Goal: Communication & Community: Answer question/provide support

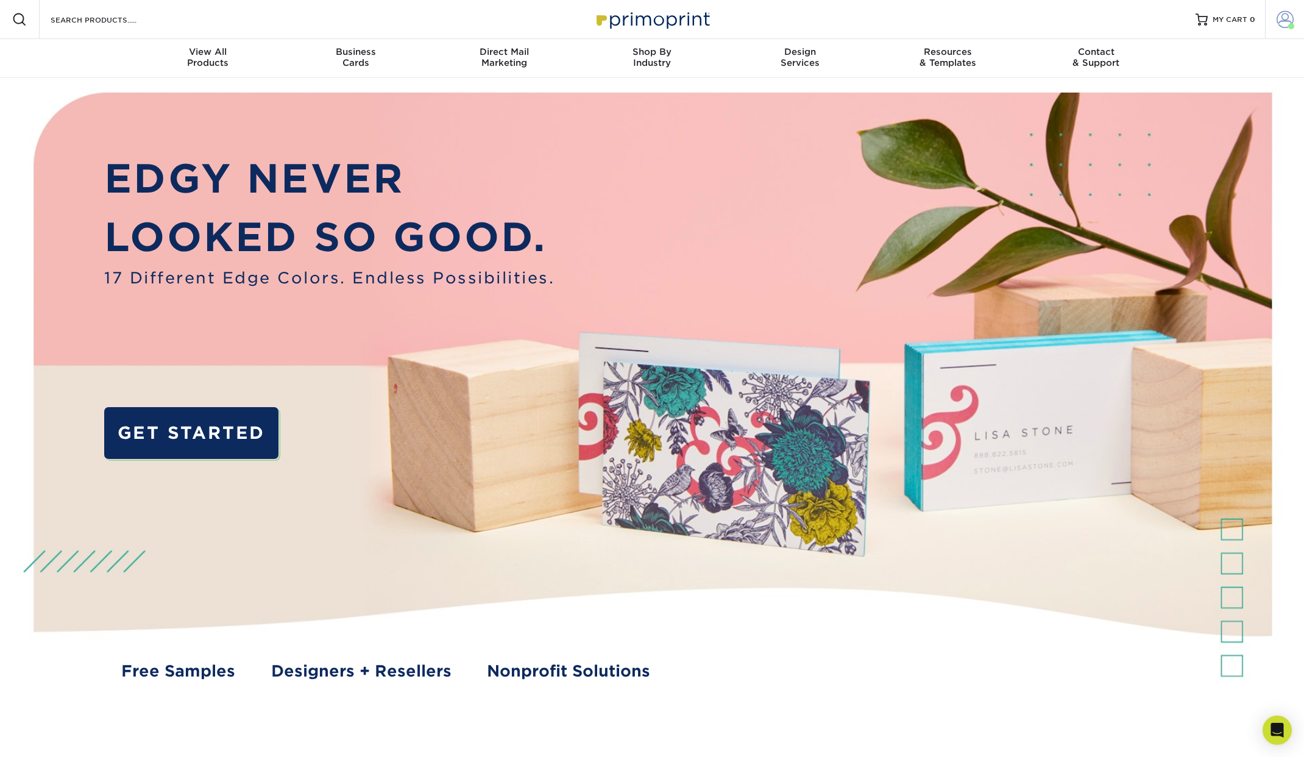
click at [1286, 18] on span at bounding box center [1285, 19] width 17 height 17
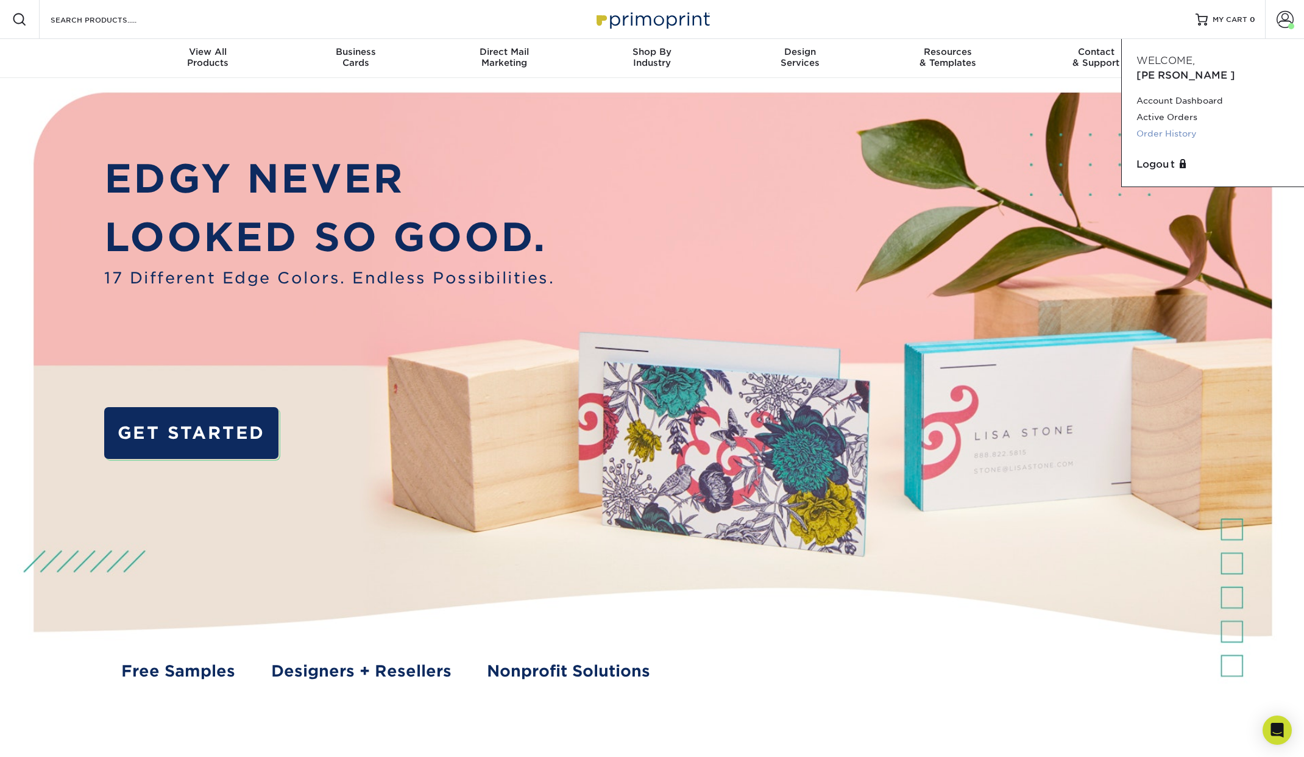
click at [1170, 126] on link "Order History" at bounding box center [1213, 134] width 153 height 16
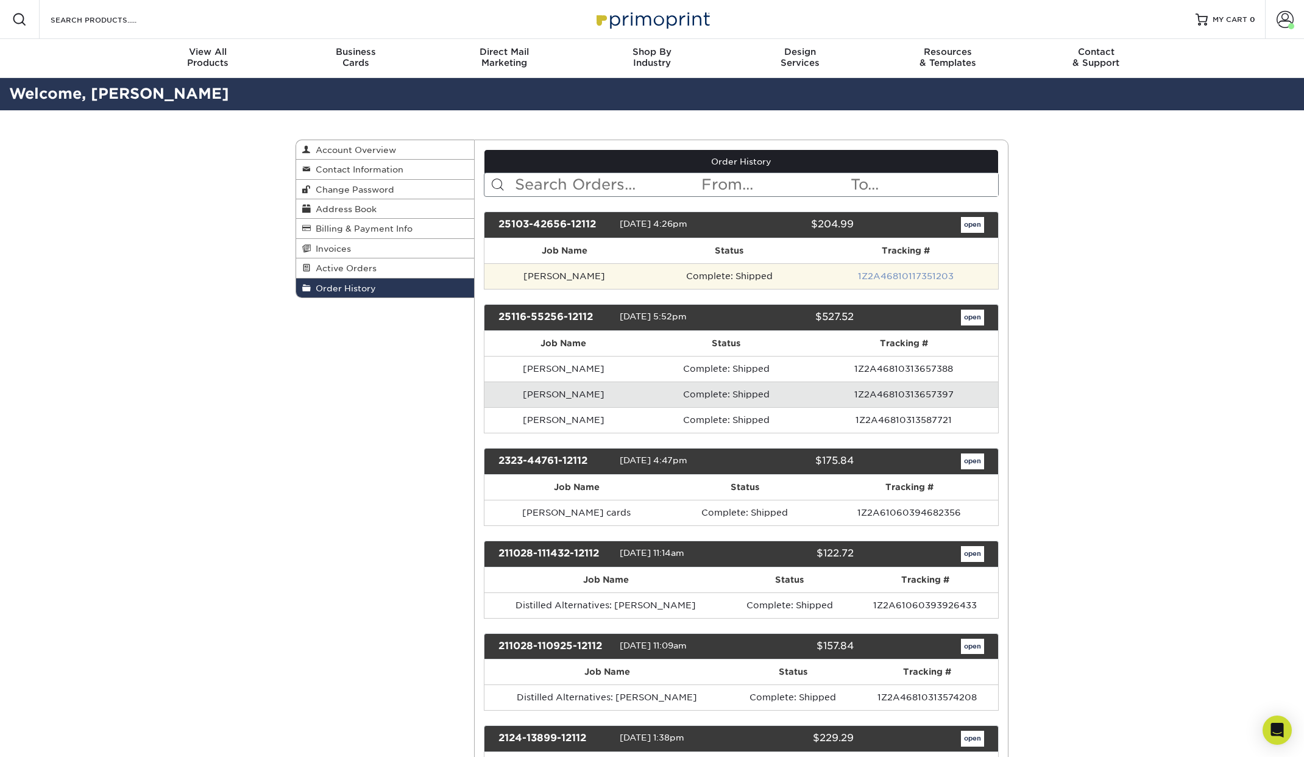
click at [858, 279] on link "1Z2A46810117351203" at bounding box center [906, 276] width 96 height 10
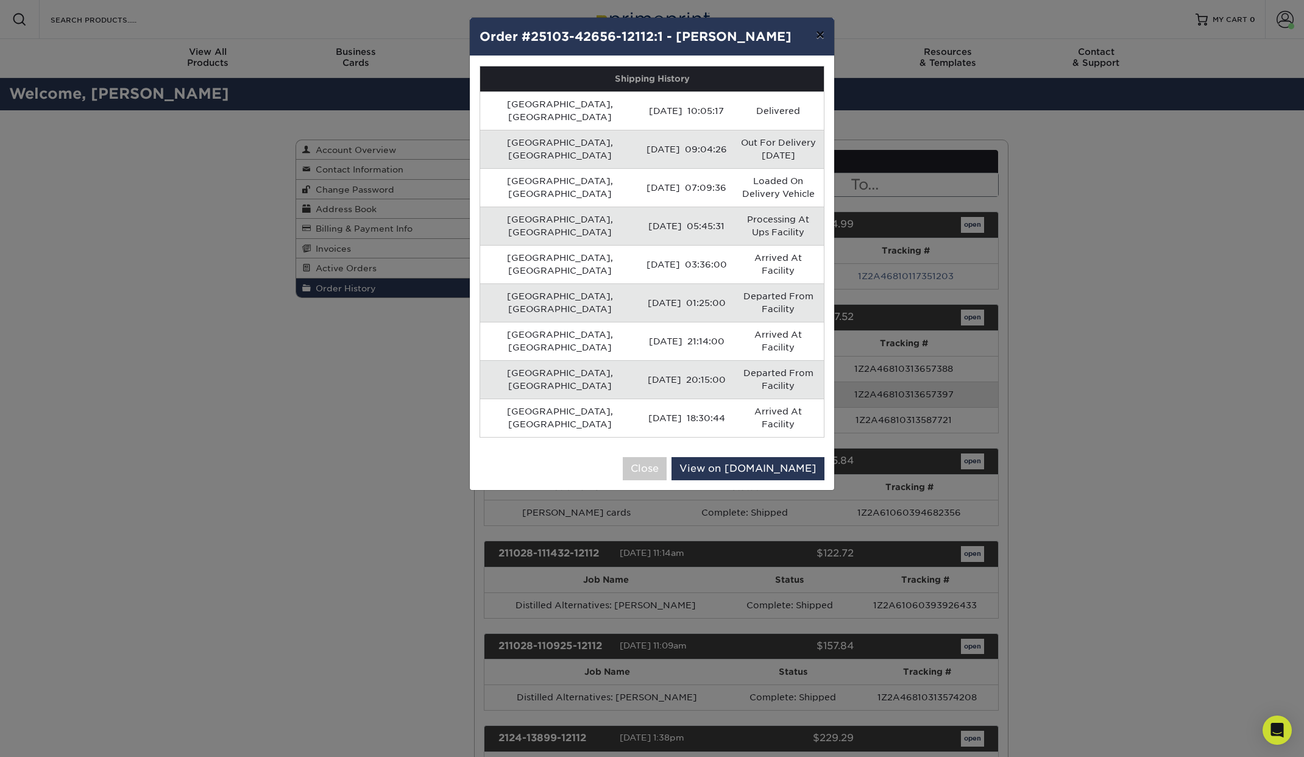
click at [817, 37] on button "×" at bounding box center [820, 35] width 28 height 34
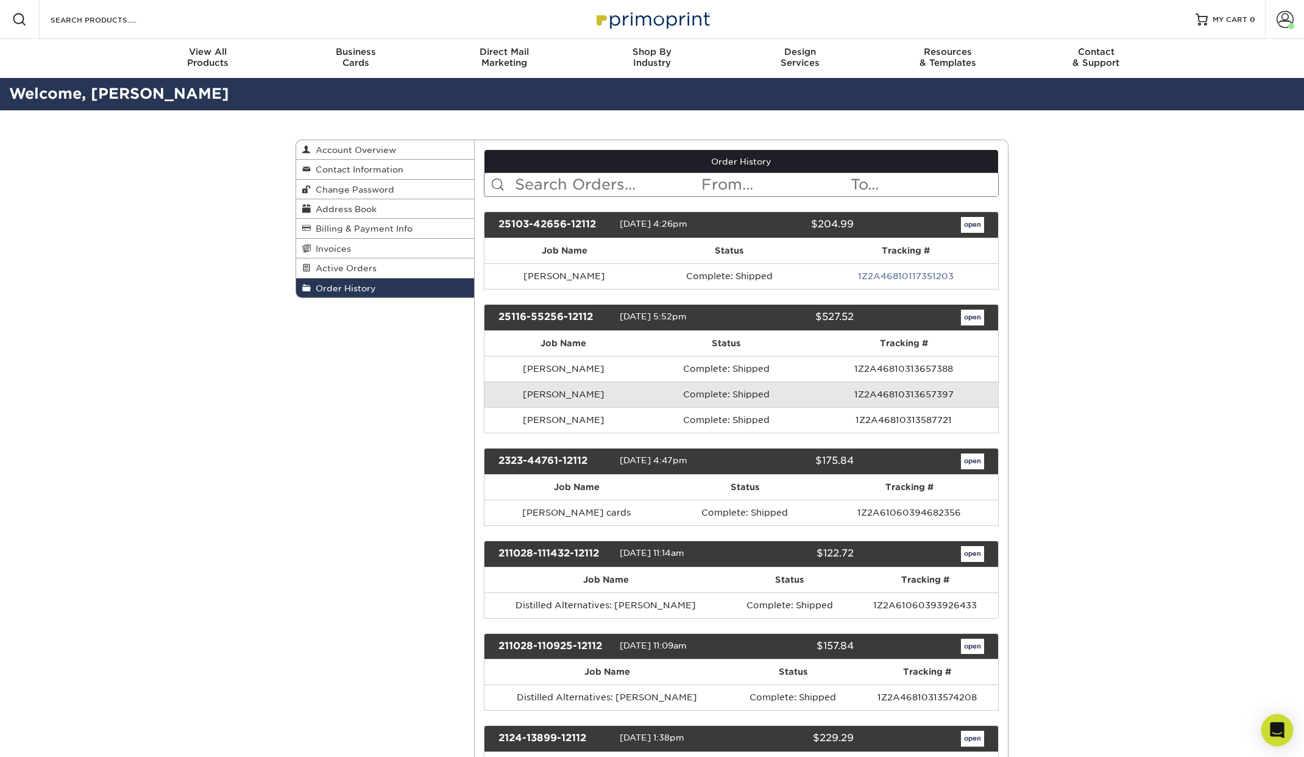
click at [1276, 733] on icon "Open Intercom Messenger" at bounding box center [1278, 730] width 16 height 16
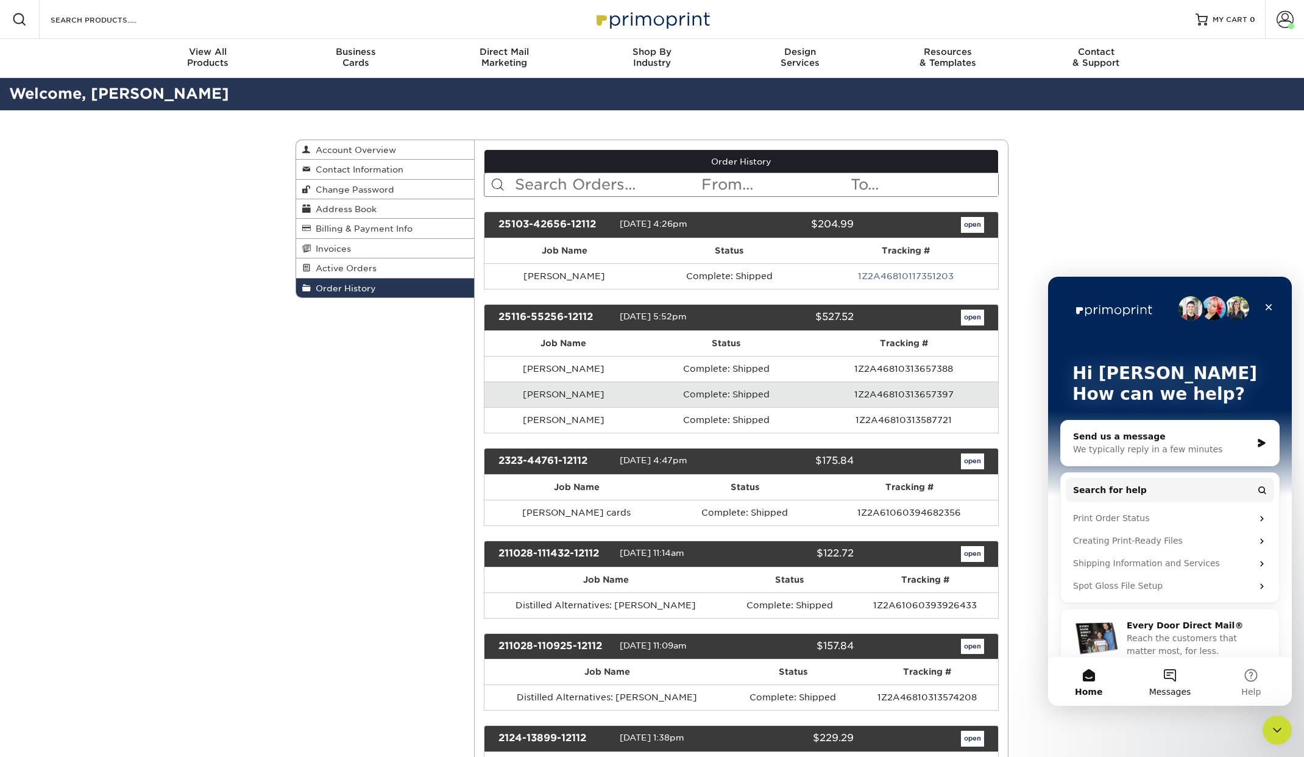
click at [1177, 688] on span "Messages" at bounding box center [1171, 692] width 42 height 9
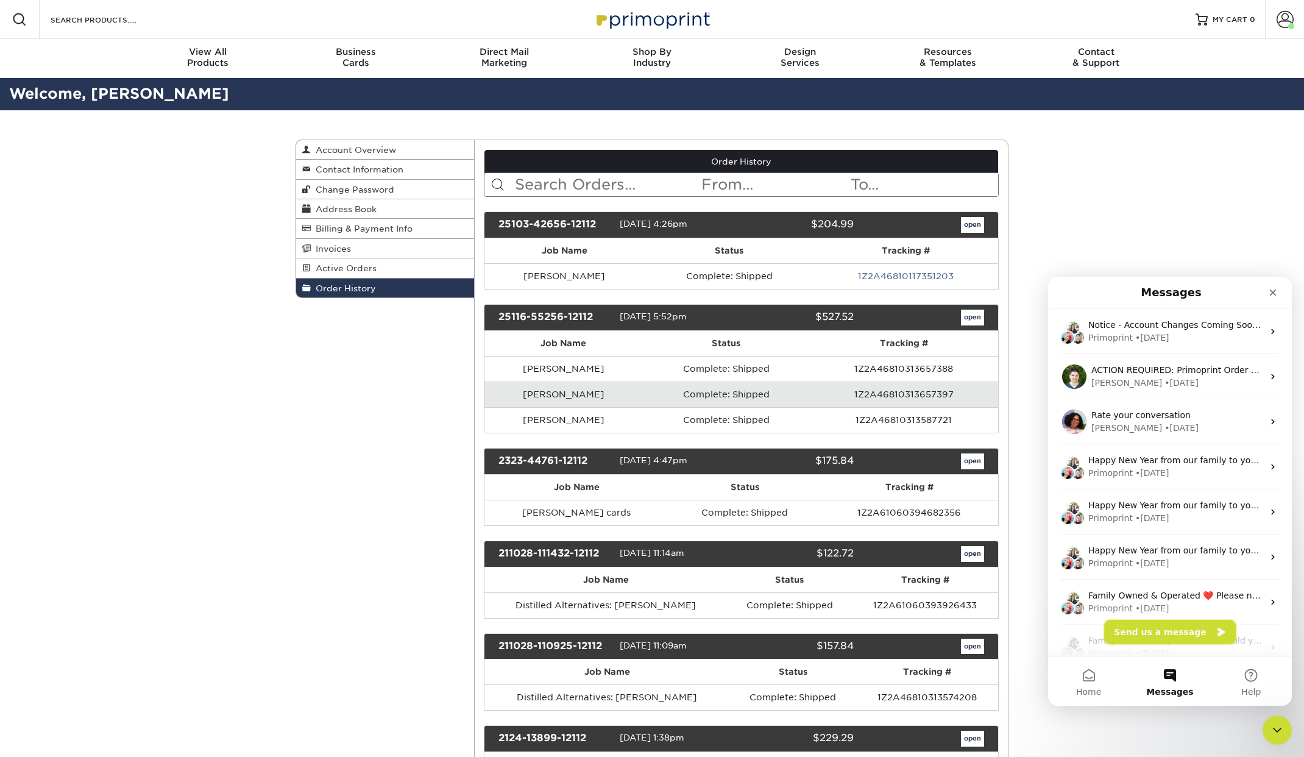
click at [1166, 636] on button "Send us a message" at bounding box center [1170, 632] width 132 height 24
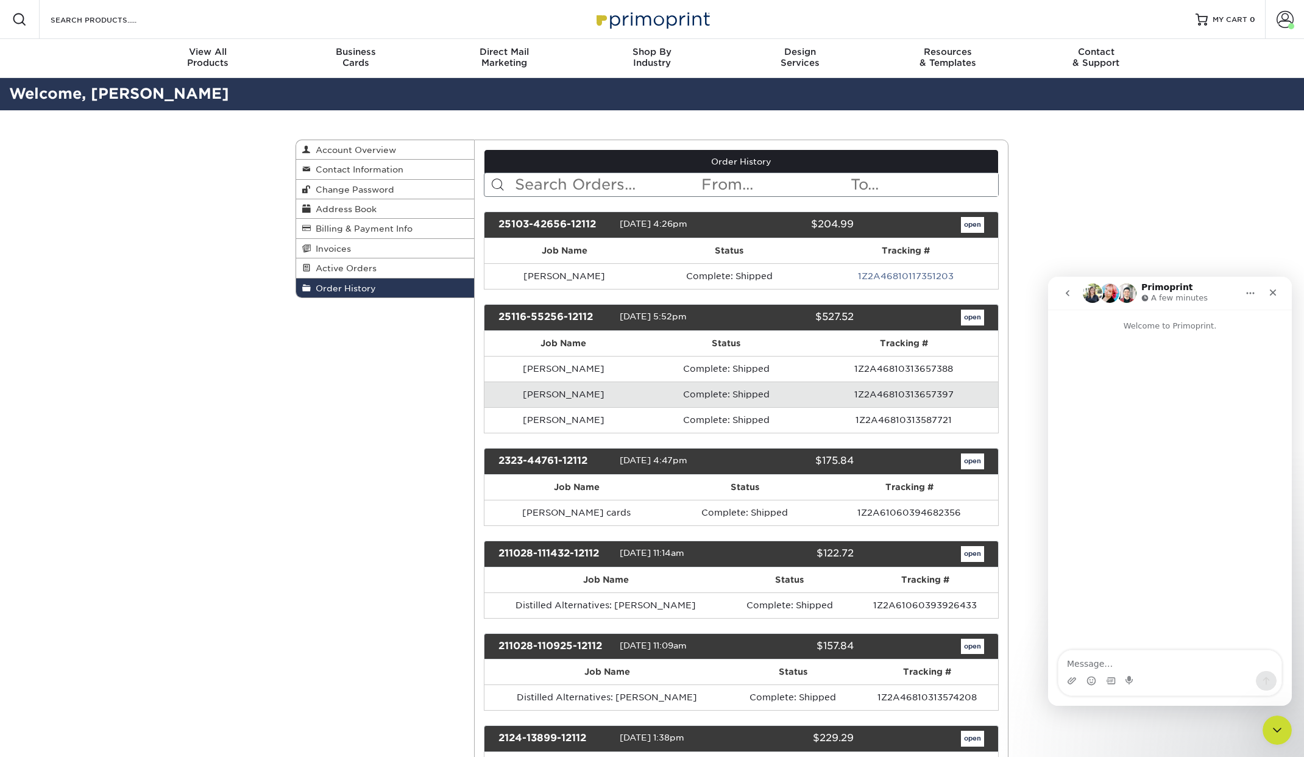
click at [1104, 665] on textarea "Message…" at bounding box center [1170, 660] width 223 height 21
type textarea "Hello, my client recently received their business cards, and unfortunately one …"
click at [1074, 681] on icon "Upload attachment" at bounding box center [1072, 680] width 9 height 7
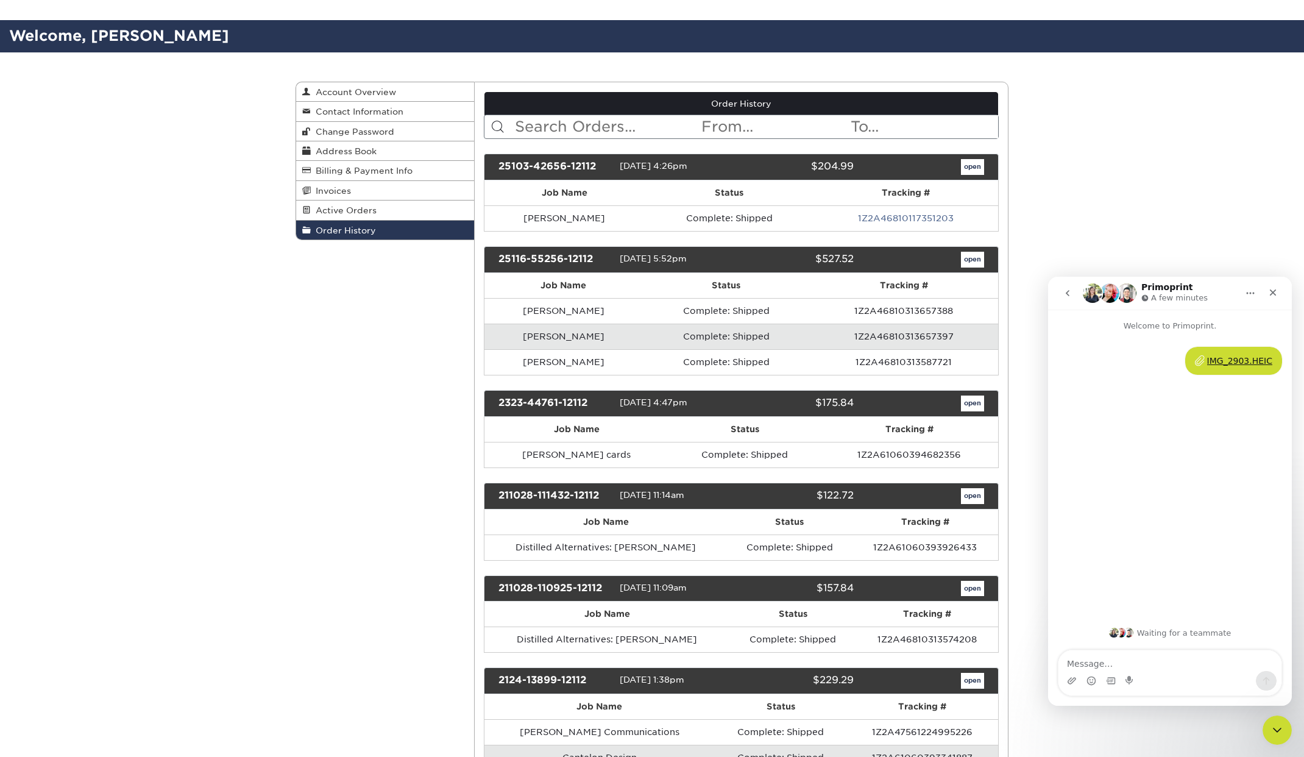
scroll to position [78, 0]
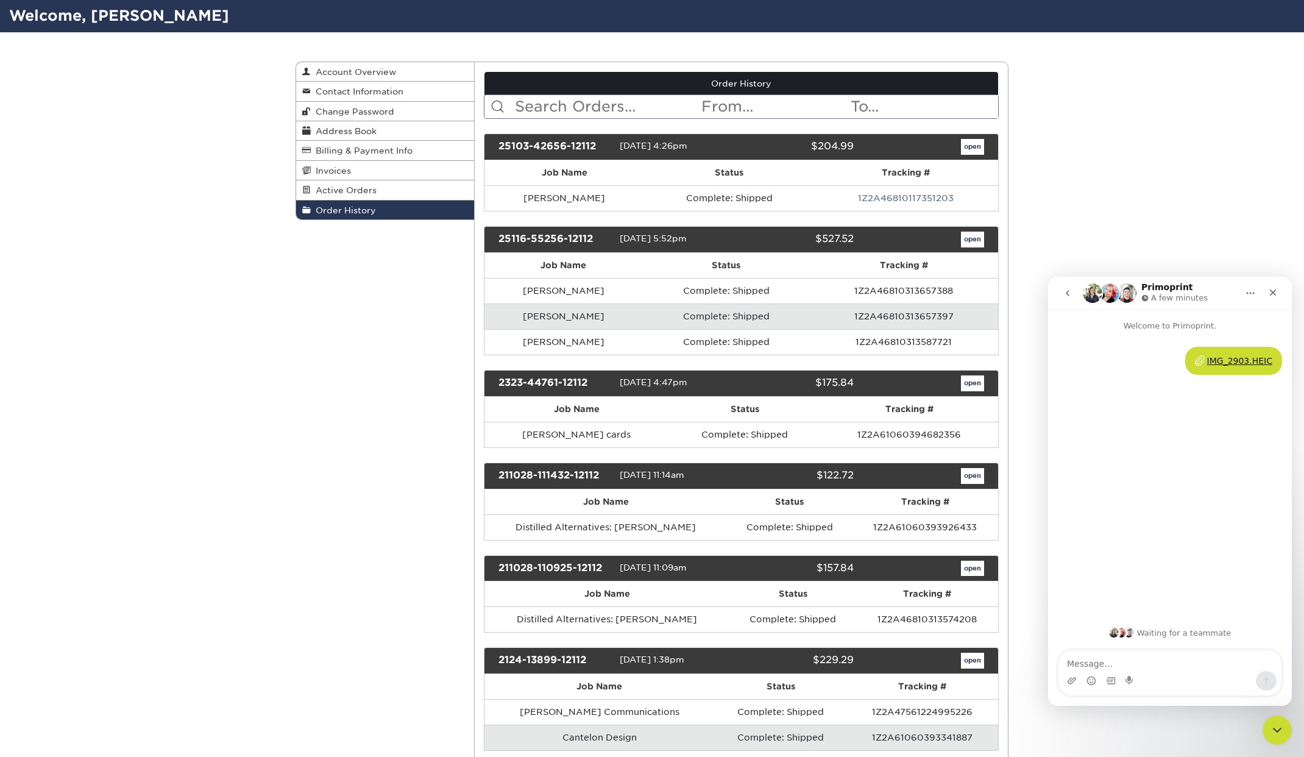
click at [1153, 659] on textarea "Message…" at bounding box center [1170, 660] width 223 height 21
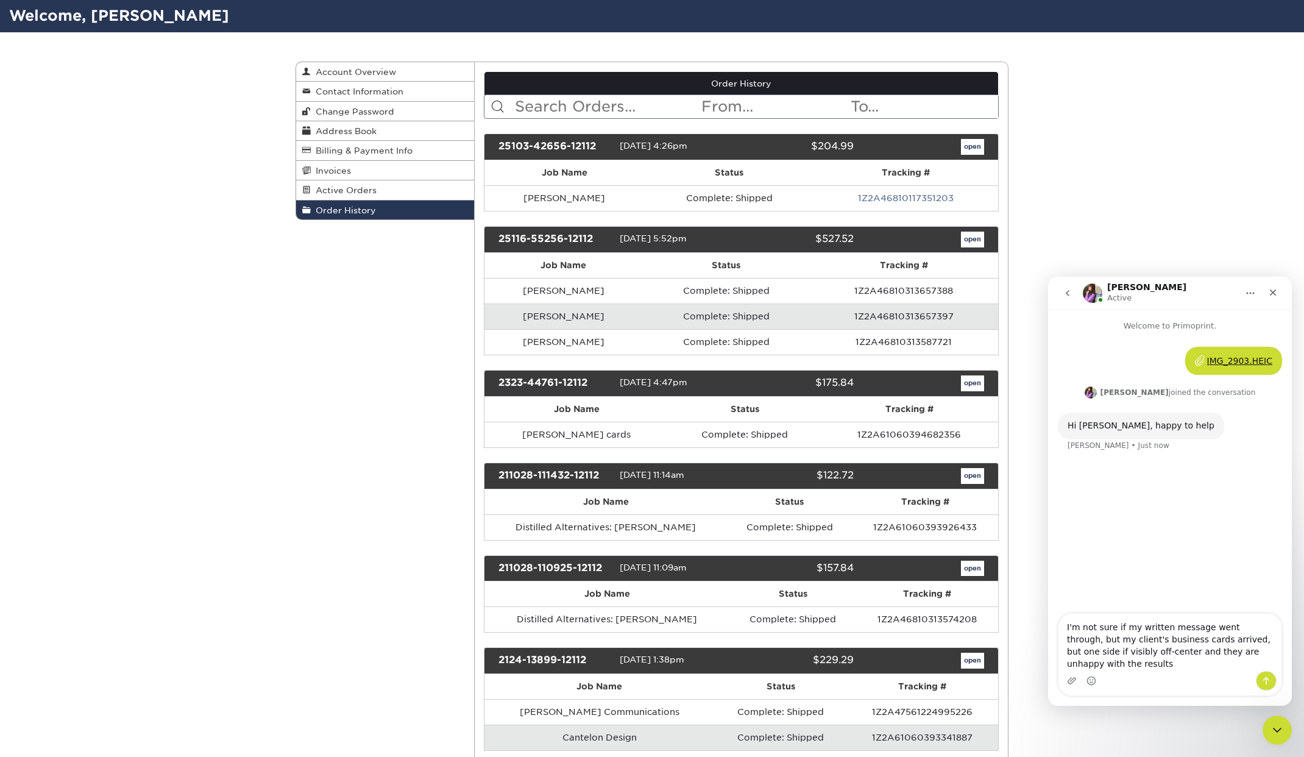
type textarea "I'm not sure if my written message went through, but my client's business cards…"
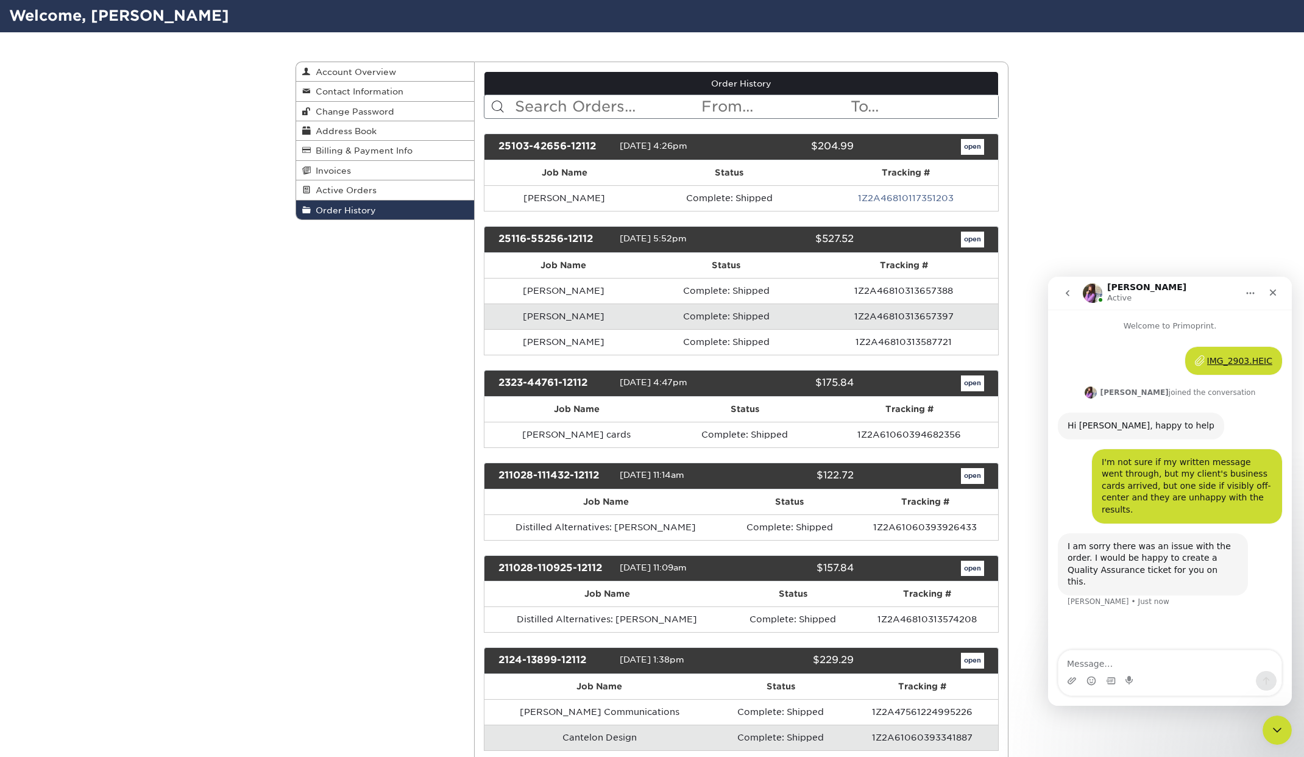
click at [1104, 661] on textarea "Message…" at bounding box center [1170, 660] width 223 height 21
type textarea "Thank you"
type textarea "They are asking for a new batch."
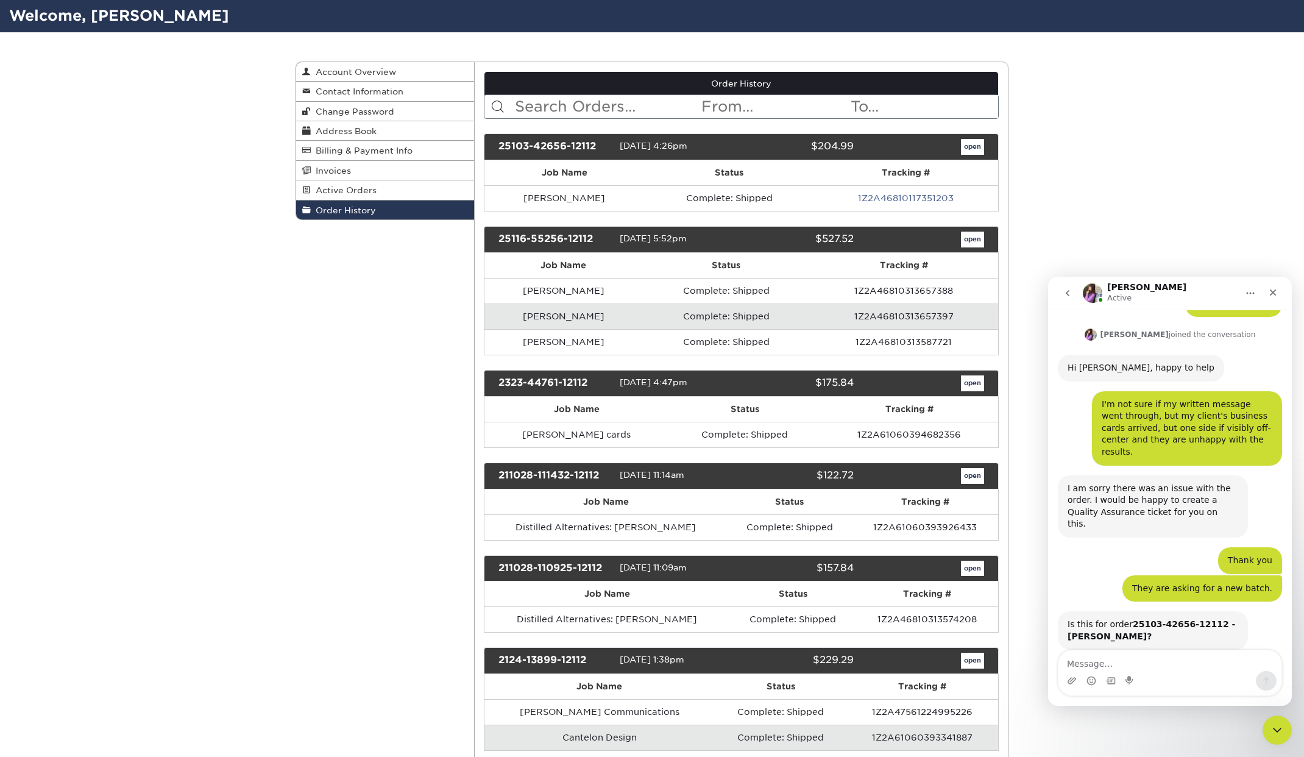
scroll to position [59, 0]
type textarea "Yes, that is correct"
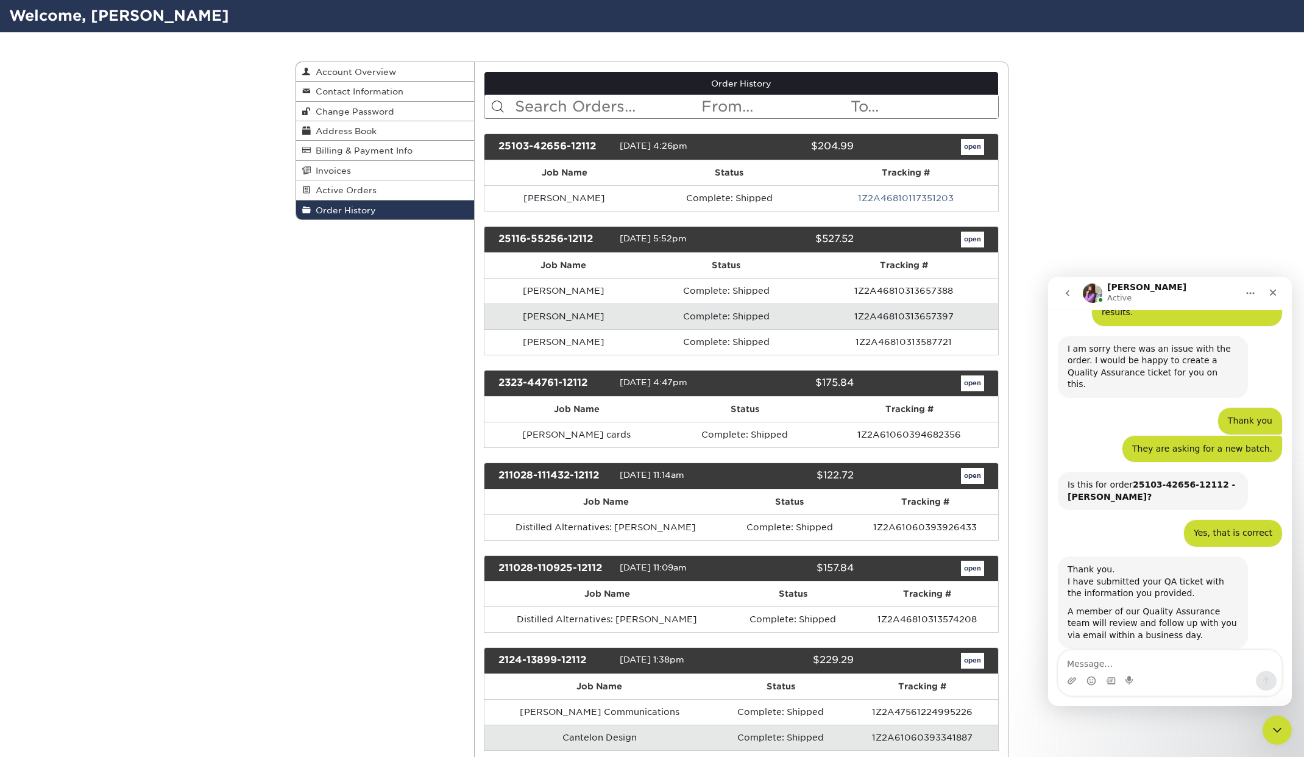
scroll to position [197, 0]
click at [1086, 664] on textarea "Message…" at bounding box center [1170, 660] width 223 height 21
type textarea "Thank you, I appreciate it"
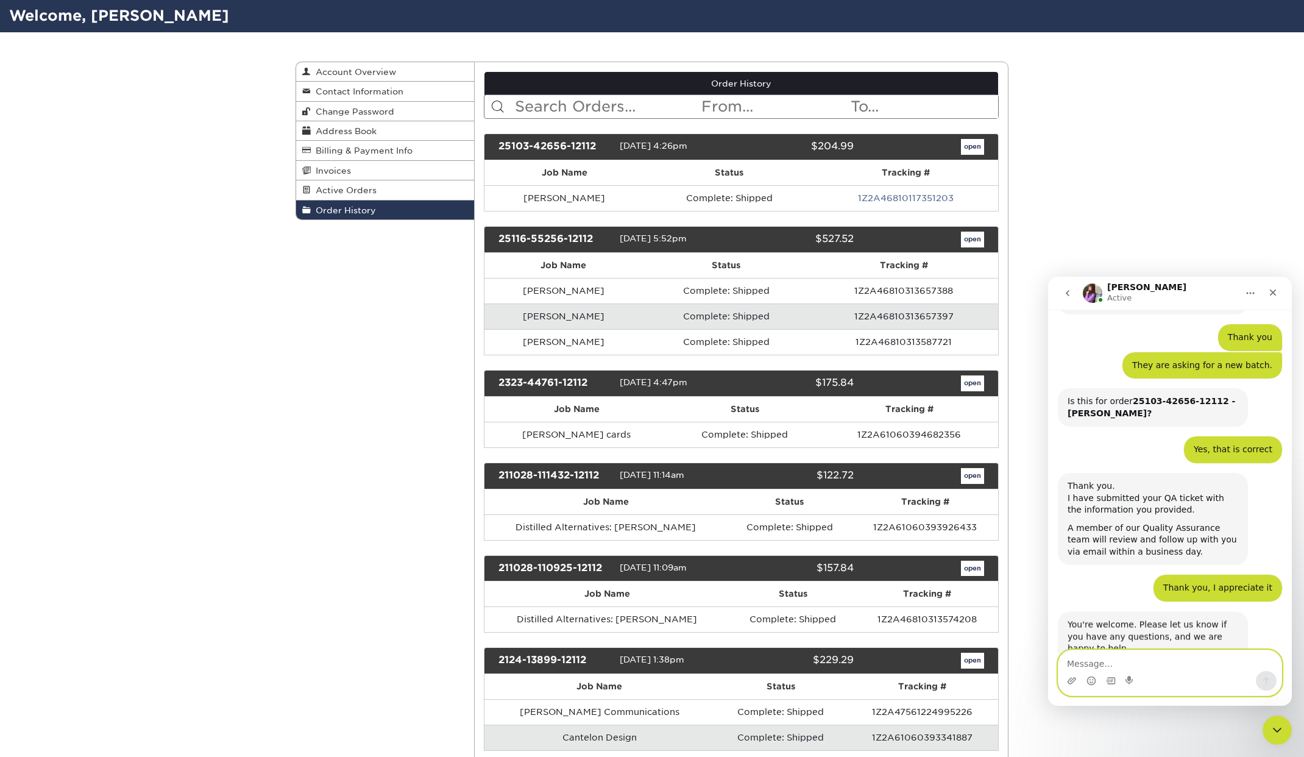
scroll to position [294, 0]
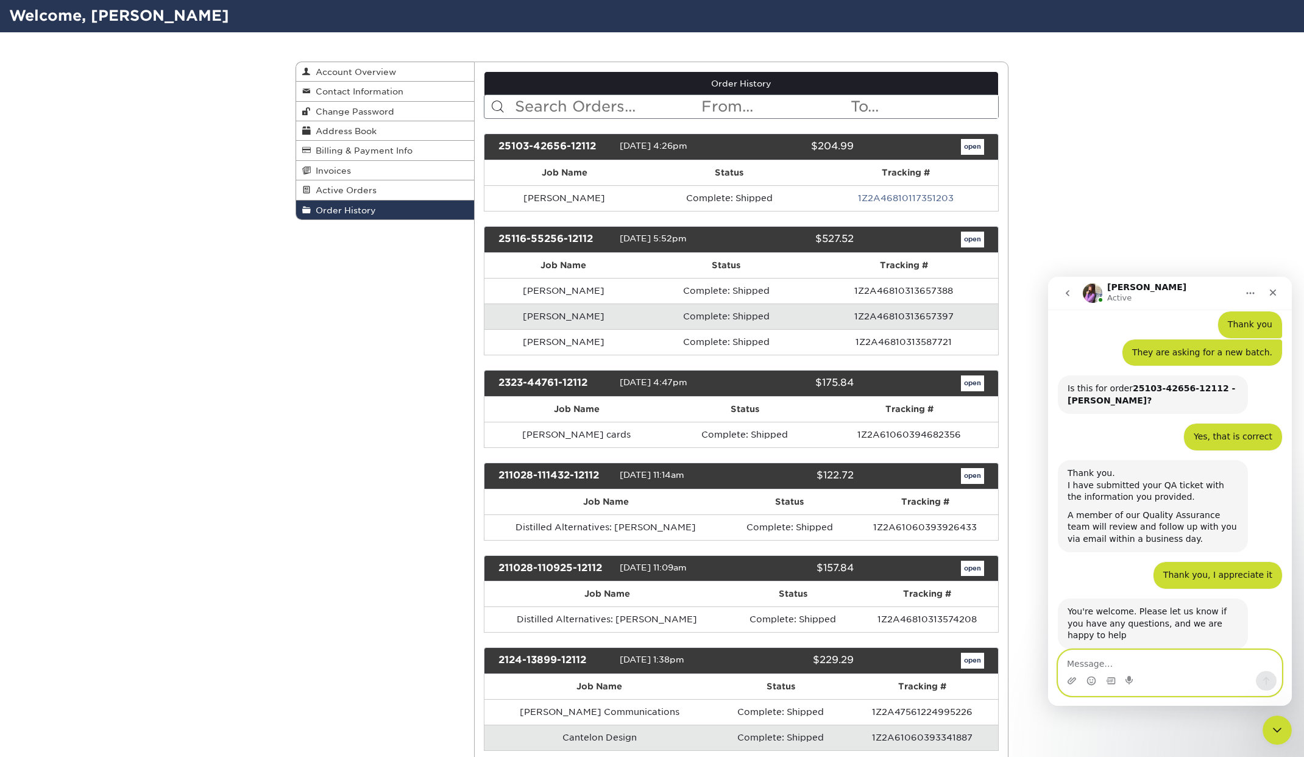
click at [1115, 667] on textarea "Message…" at bounding box center [1170, 660] width 223 height 21
type textarea "Thank you, have a great day"
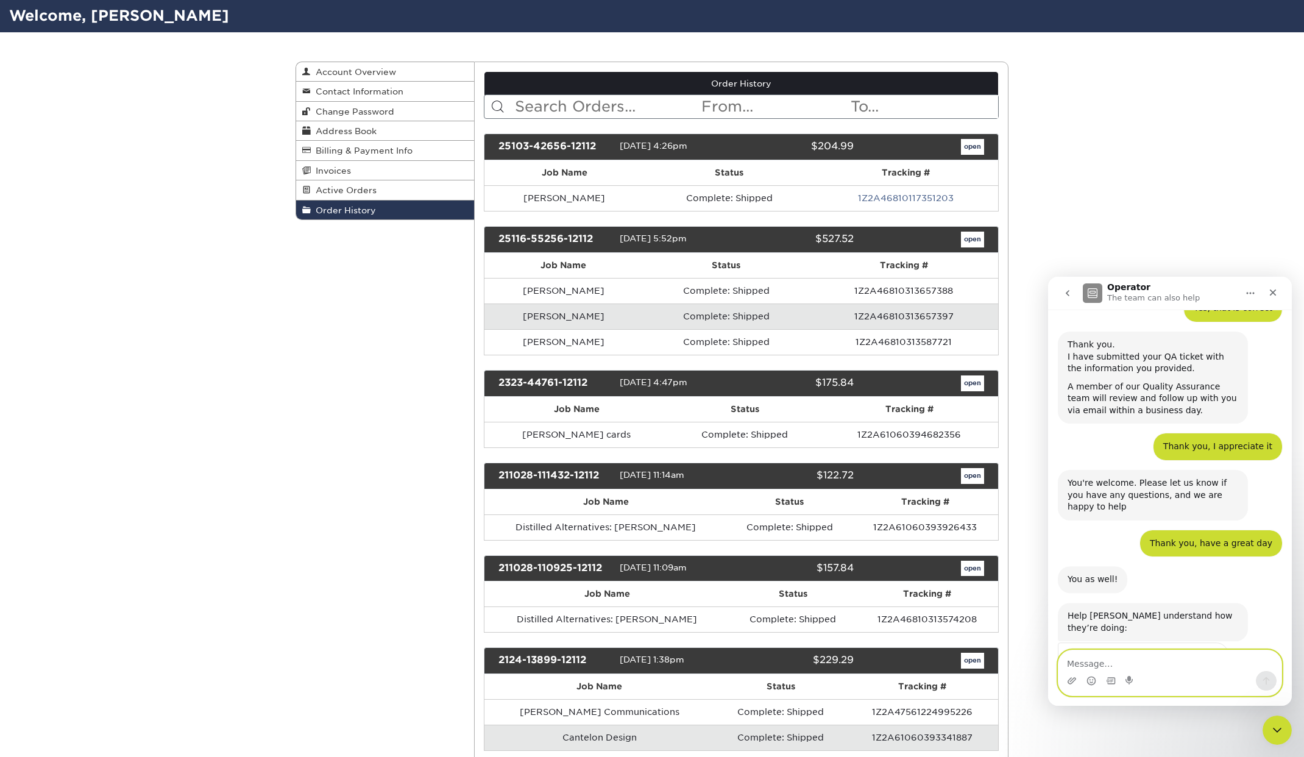
scroll to position [464, 0]
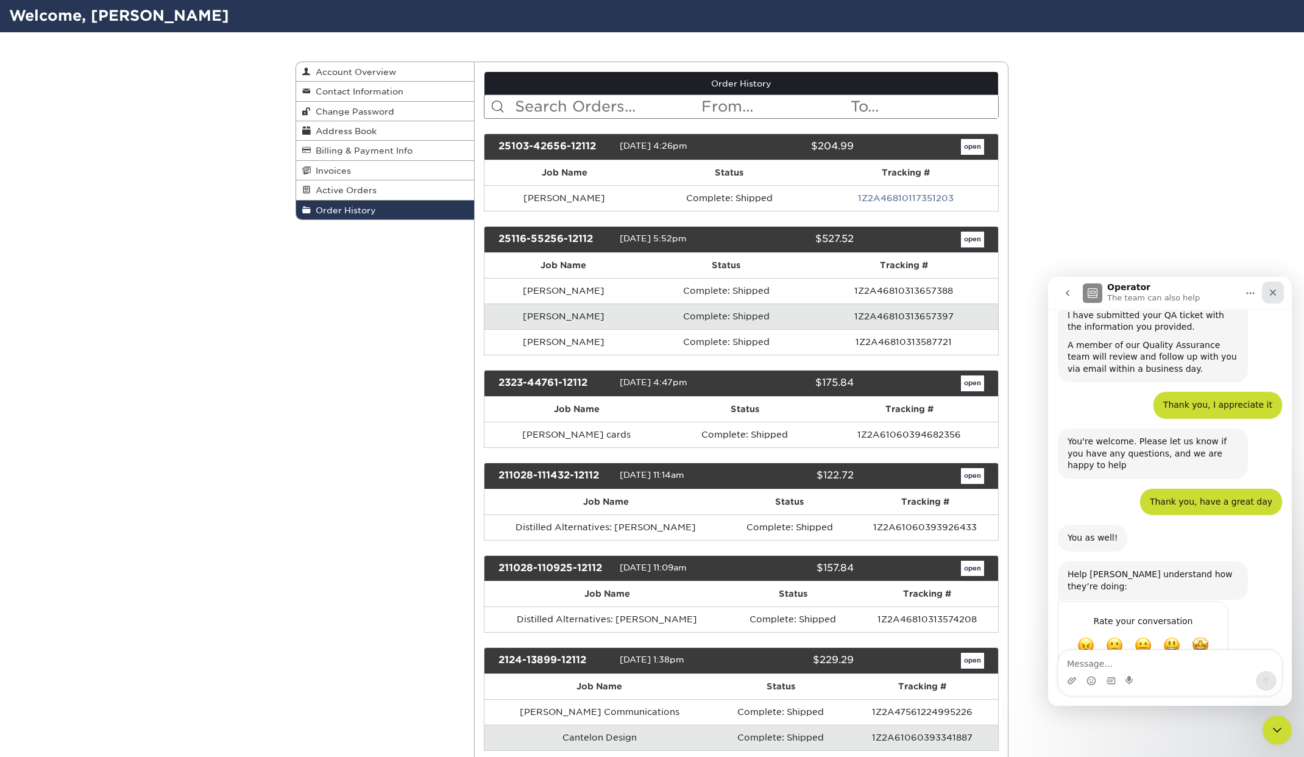
click at [1272, 294] on icon "Close" at bounding box center [1273, 293] width 10 height 10
